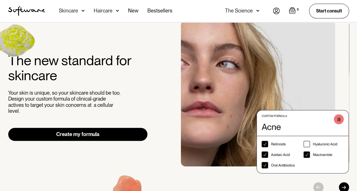
click at [69, 9] on div "Skincare" at bounding box center [68, 11] width 19 height 6
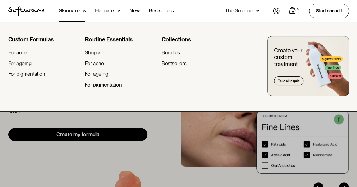
click at [28, 63] on div "For ageing" at bounding box center [19, 63] width 23 height 6
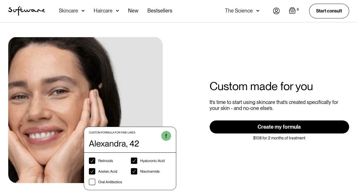
scroll to position [1152, 0]
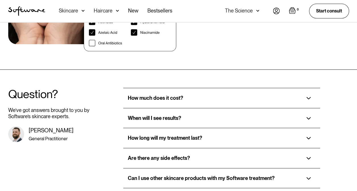
click at [309, 97] on img at bounding box center [308, 98] width 5 height 3
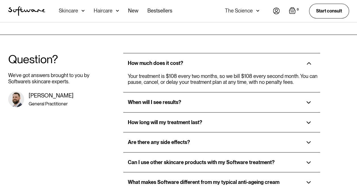
scroll to position [1188, 0]
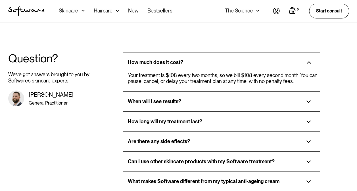
click at [309, 121] on img at bounding box center [308, 122] width 5 height 3
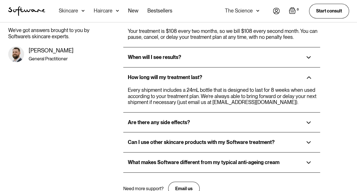
scroll to position [1233, 0]
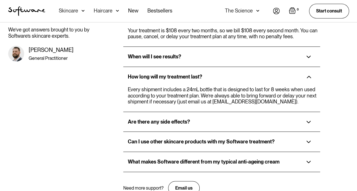
click at [306, 132] on div "Can I use other skincare products with my Software treatment?" at bounding box center [221, 142] width 197 height 20
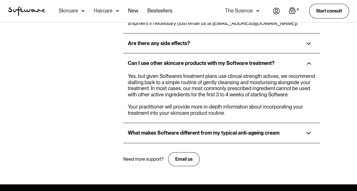
scroll to position [1312, 0]
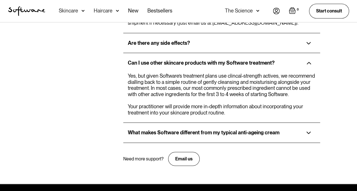
click at [308, 132] on img at bounding box center [308, 133] width 5 height 3
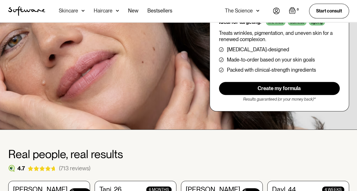
scroll to position [0, 0]
